Goal: Task Accomplishment & Management: Use online tool/utility

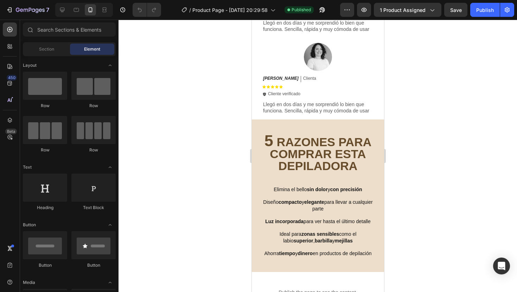
scroll to position [511, 0]
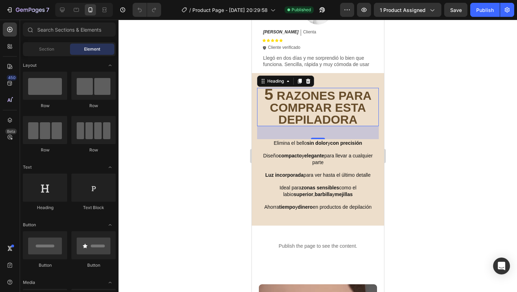
click at [314, 111] on h2 "5 RAZONES PARA COMPRAR ESTA DEPILADORA" at bounding box center [318, 107] width 122 height 38
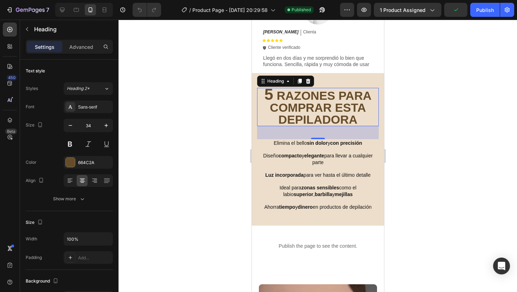
click at [479, 129] on div at bounding box center [318, 156] width 398 height 273
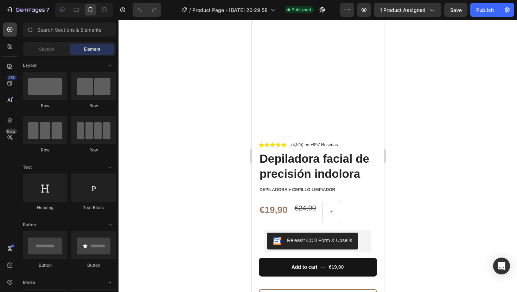
scroll to position [133, 0]
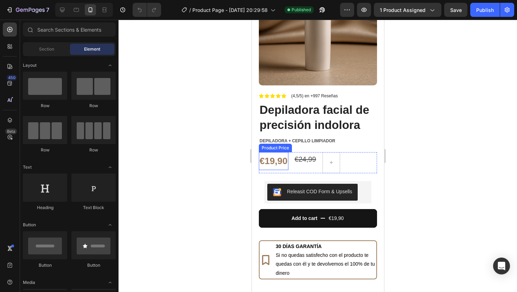
click at [273, 164] on div "€19,90" at bounding box center [273, 161] width 30 height 18
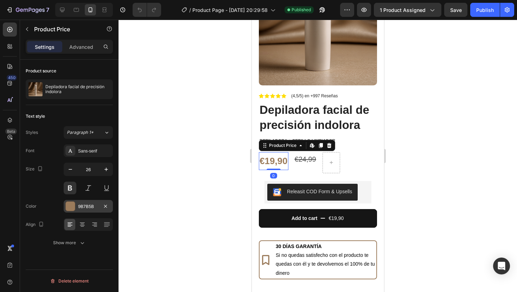
click at [83, 209] on div "9B7B5B" at bounding box center [88, 207] width 20 height 6
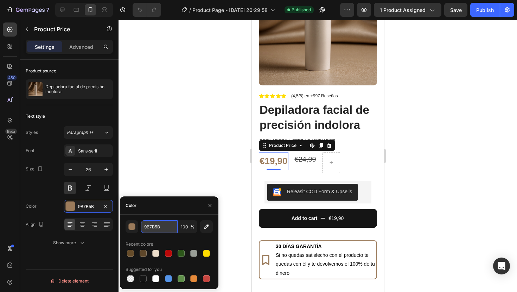
click at [157, 225] on input "9B7B5B" at bounding box center [159, 226] width 37 height 13
